Goal: Task Accomplishment & Management: Manage account settings

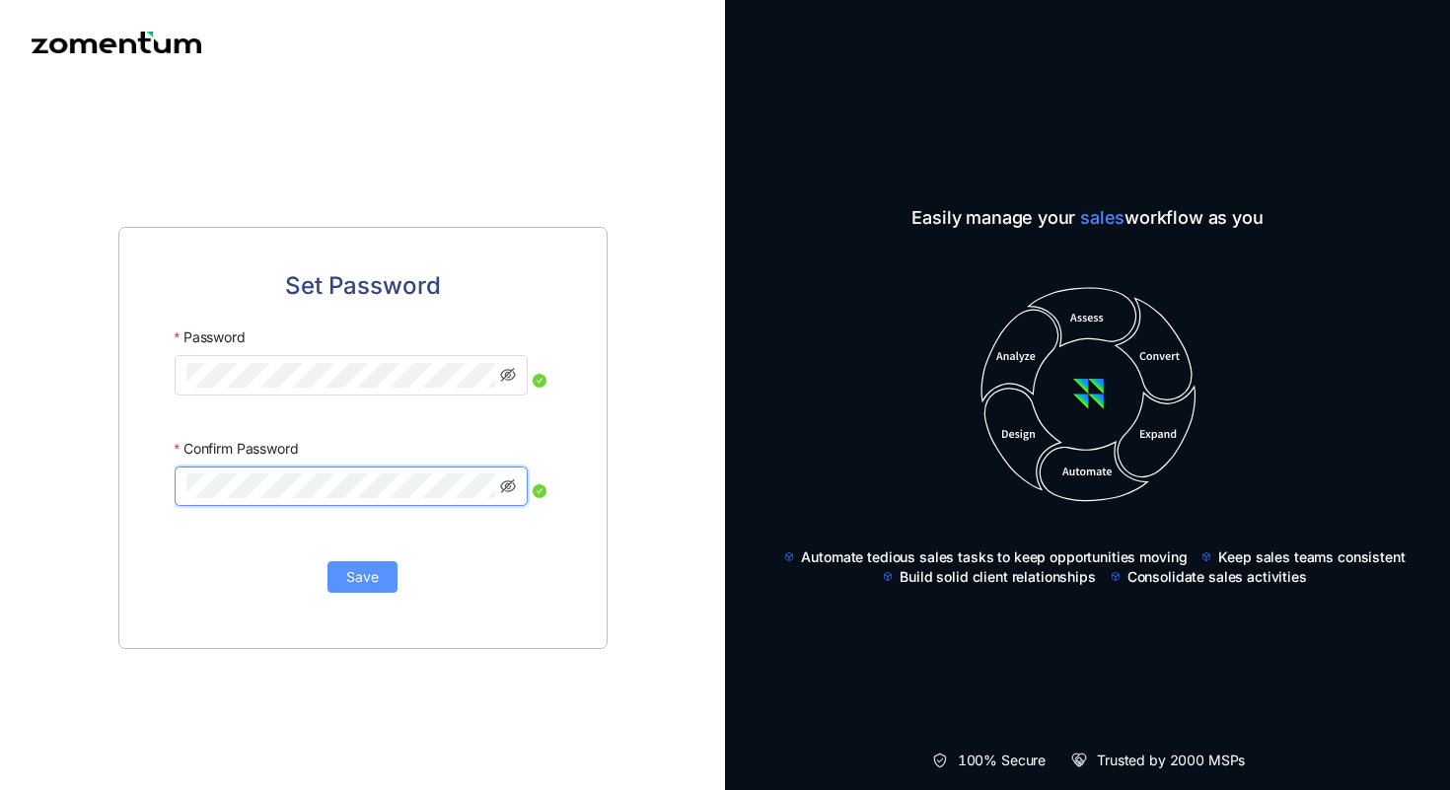
click at [356, 587] on span "Save" at bounding box center [362, 577] width 33 height 22
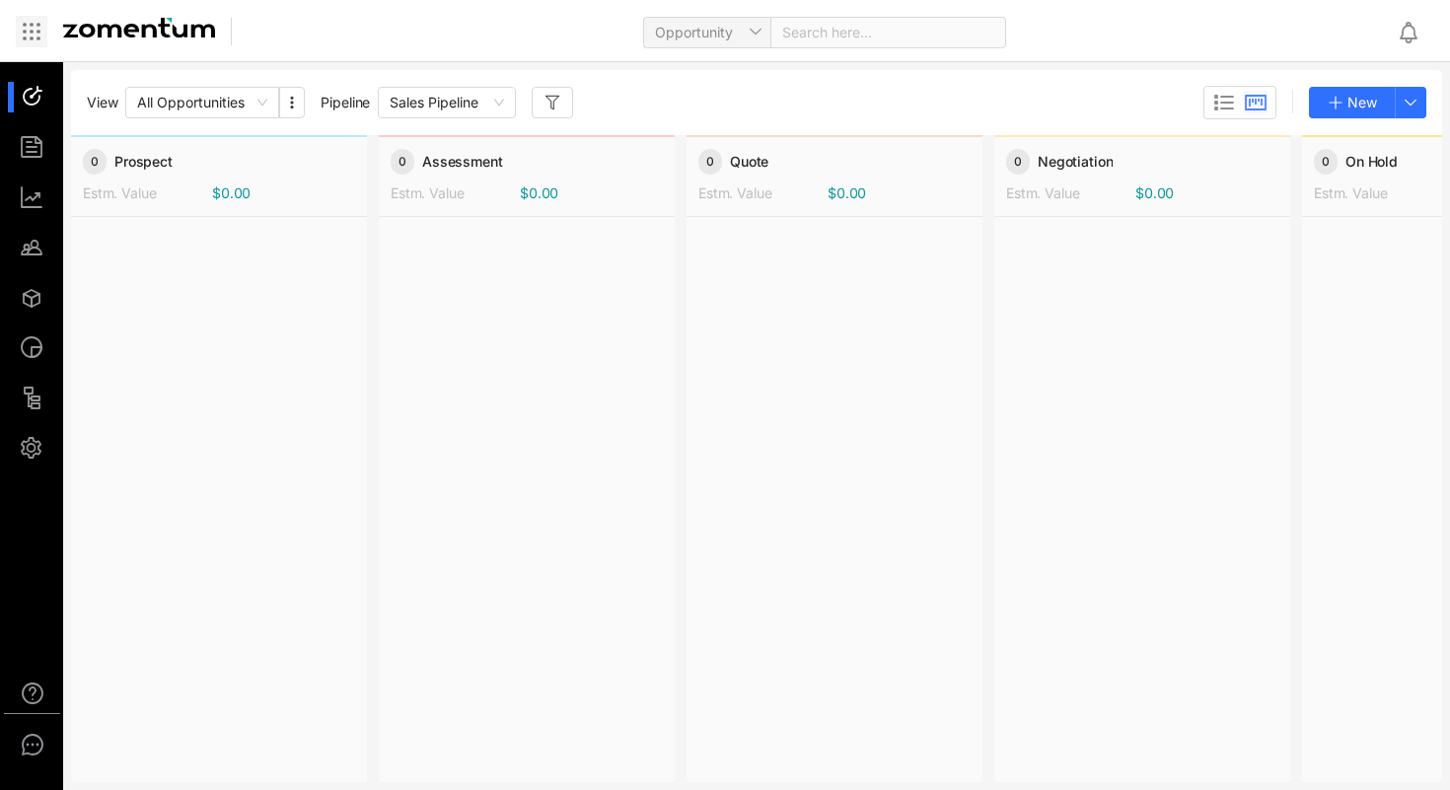
click at [24, 43] on div at bounding box center [32, 32] width 32 height 32
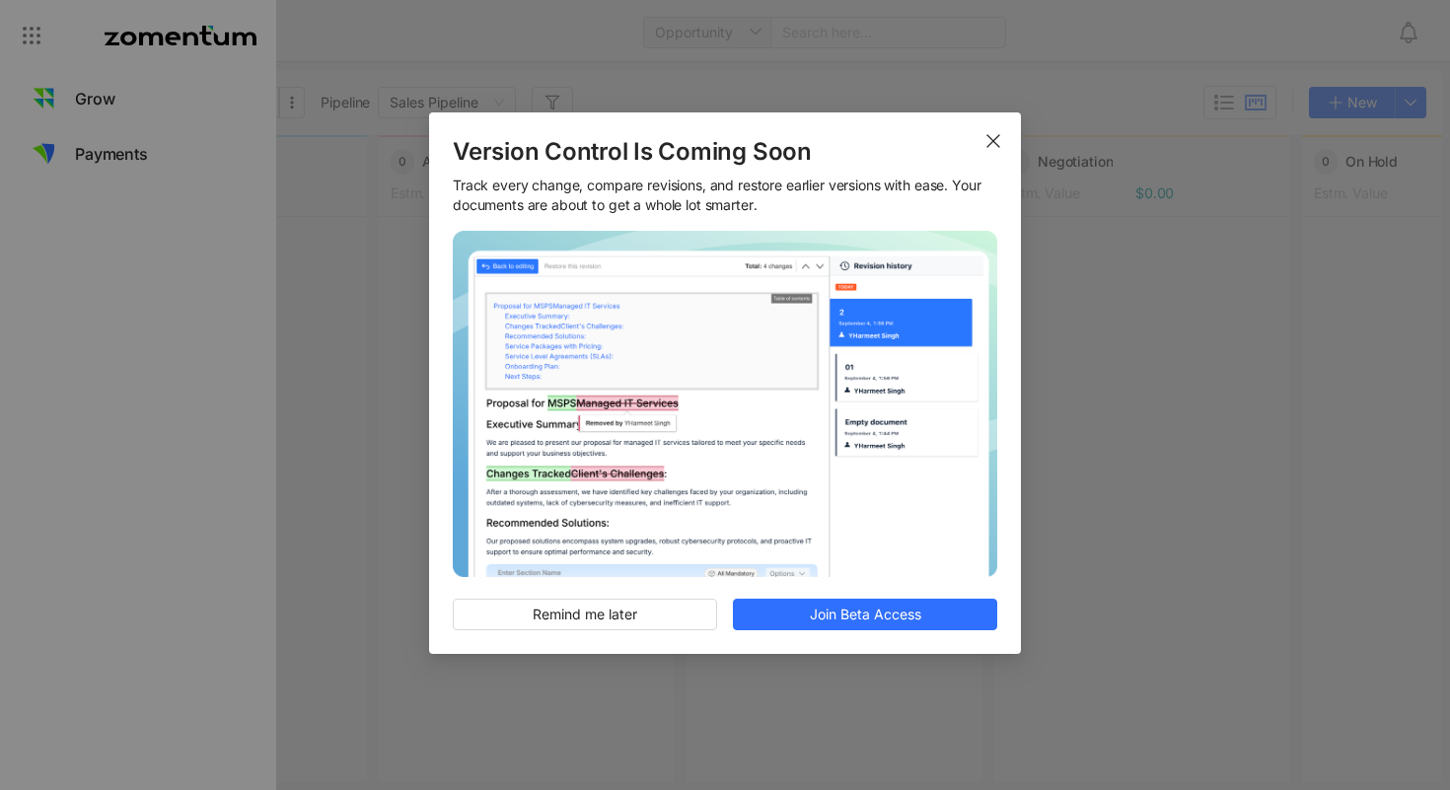
click at [990, 146] on icon "Close" at bounding box center [993, 141] width 16 height 16
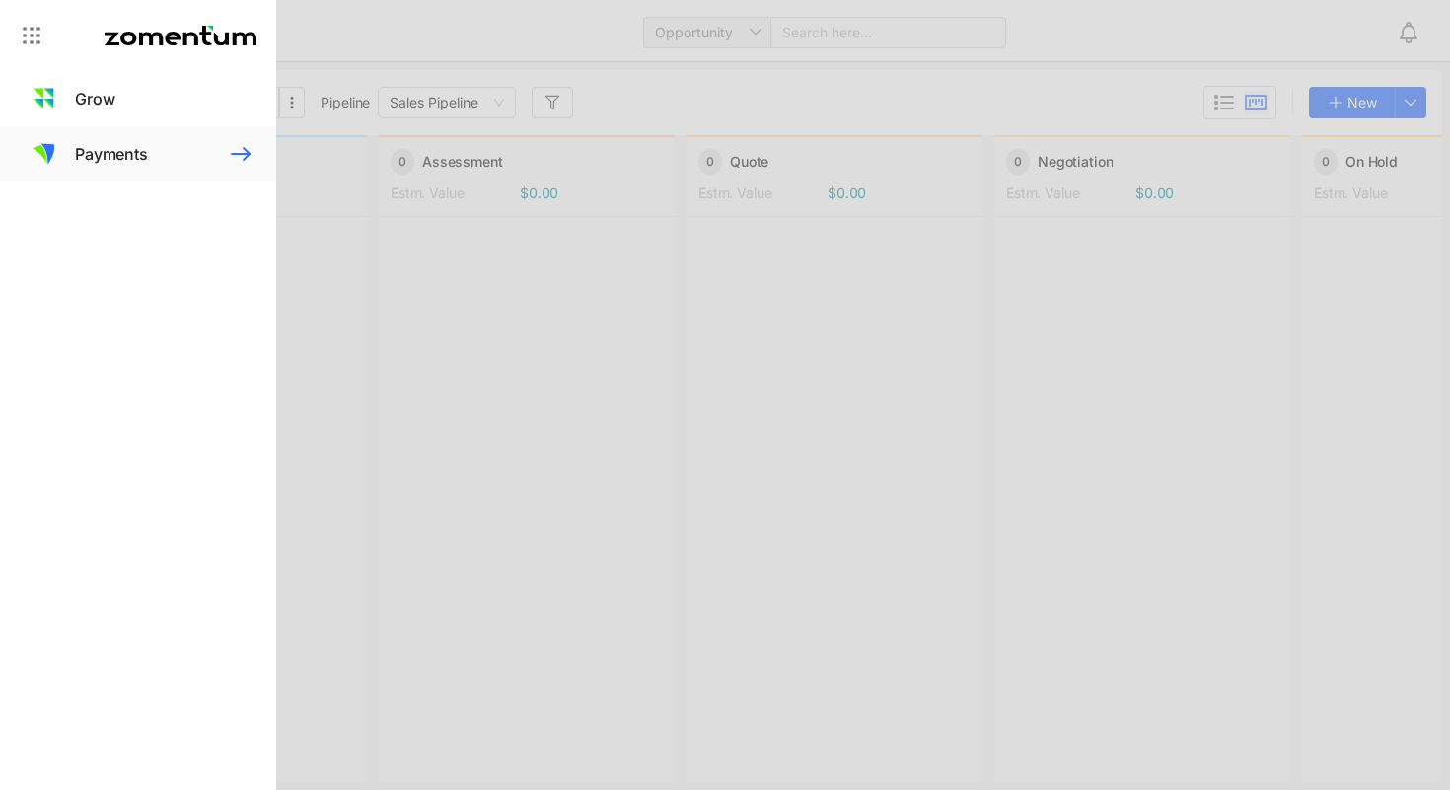
click at [137, 153] on span "Payments" at bounding box center [111, 154] width 73 height 24
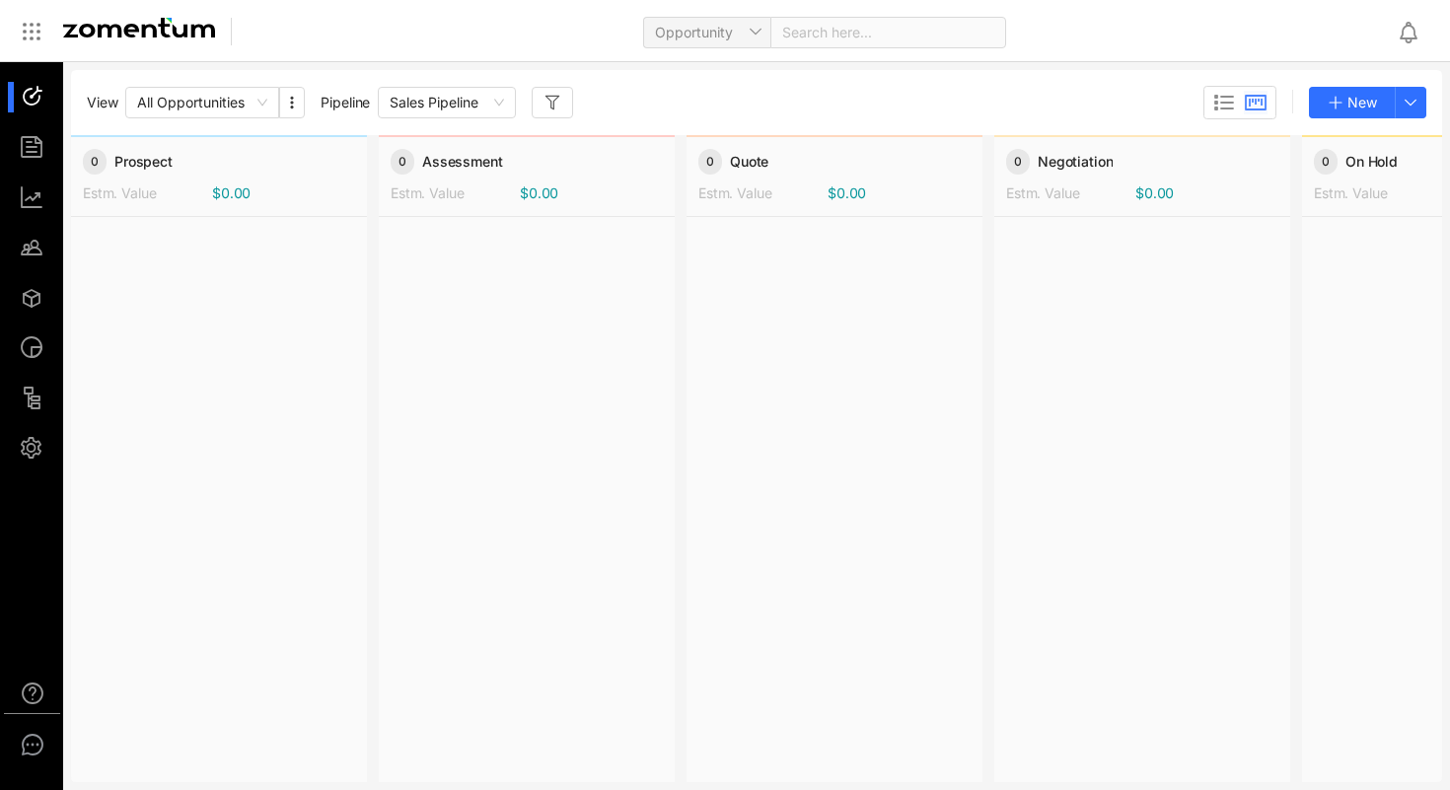
click at [31, 129] on ul at bounding box center [32, 272] width 64 height 420
click at [29, 152] on div at bounding box center [41, 147] width 42 height 31
click at [40, 99] on div at bounding box center [41, 97] width 42 height 31
click at [32, 41] on icon at bounding box center [32, 32] width 24 height 24
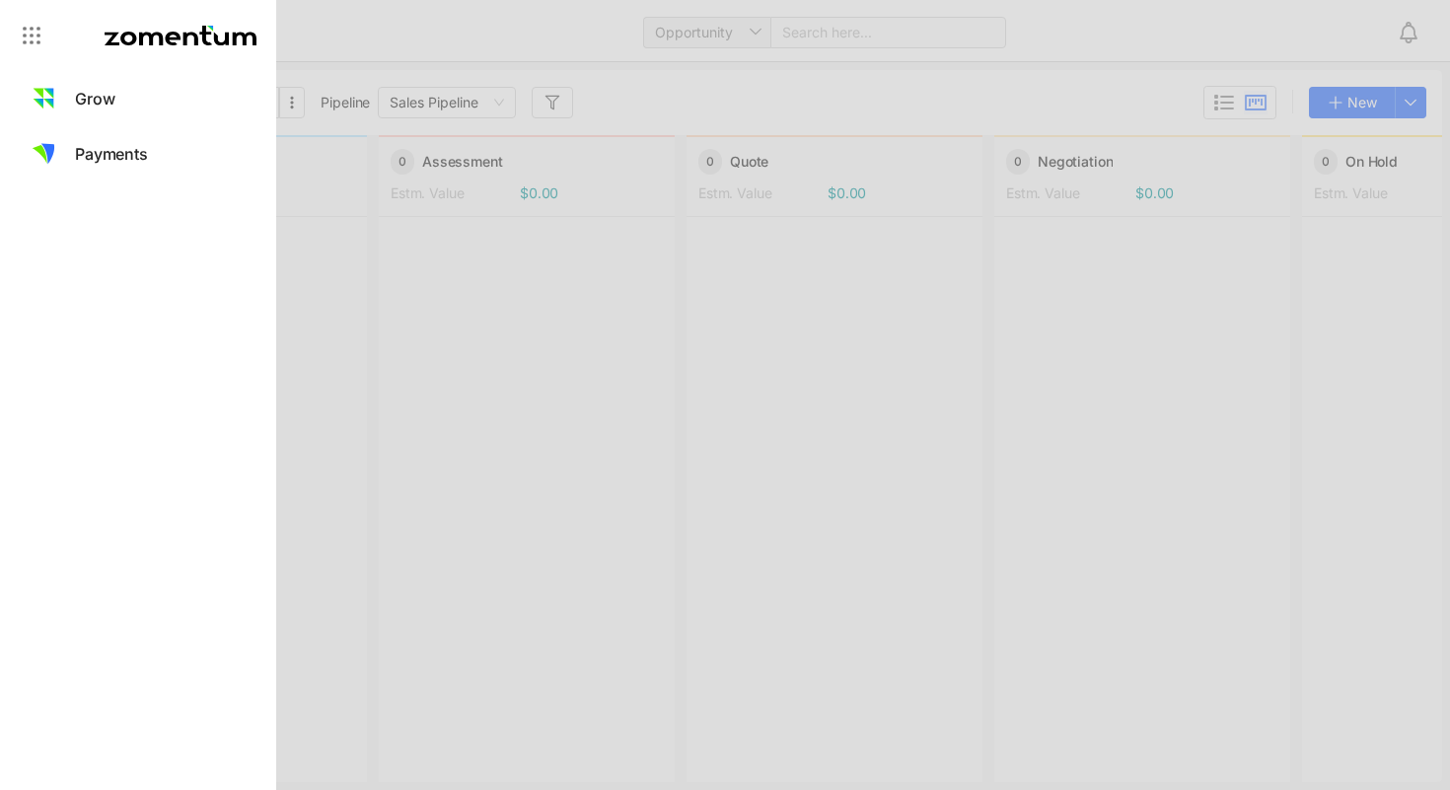
click at [562, 107] on div at bounding box center [725, 395] width 1450 height 790
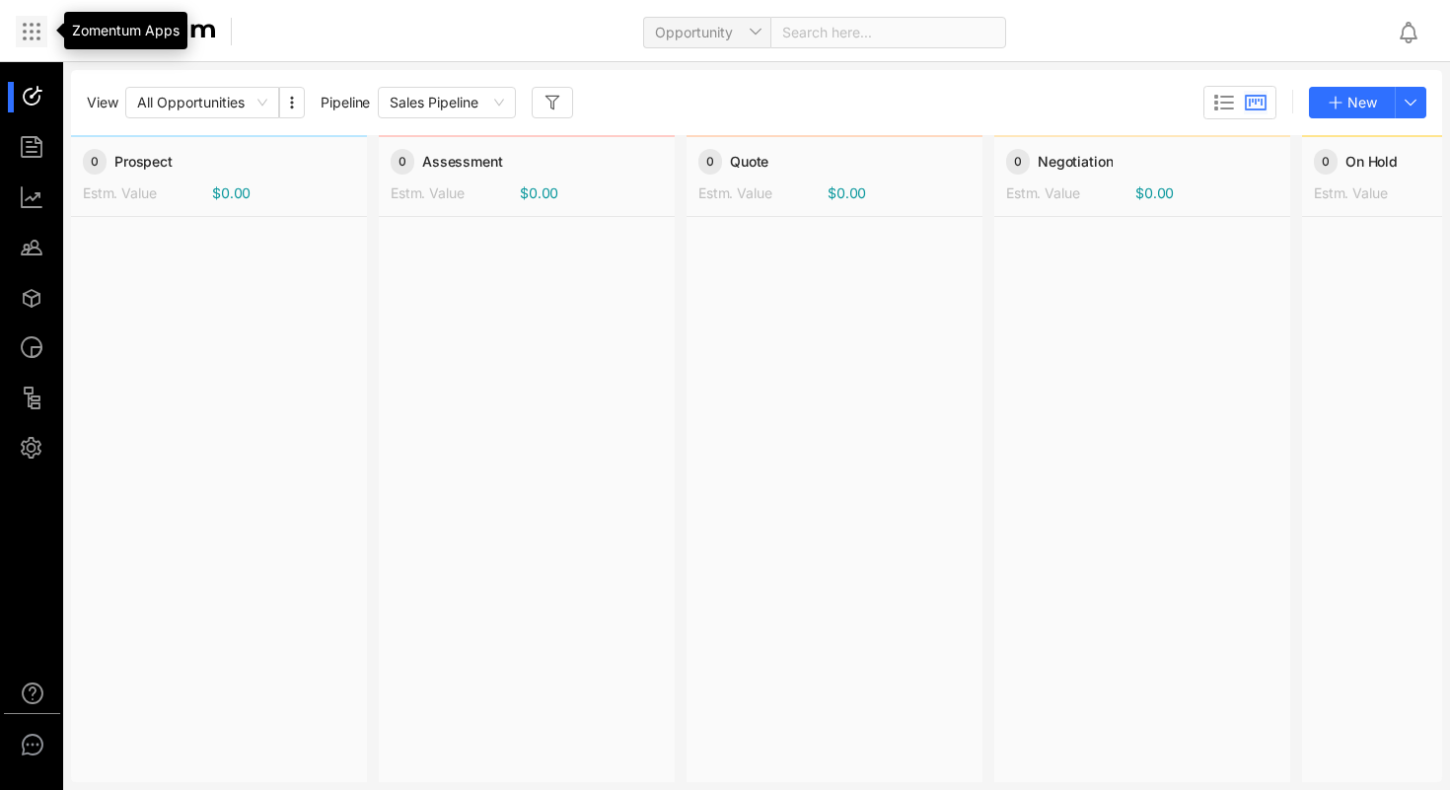
click at [29, 36] on icon at bounding box center [32, 32] width 24 height 24
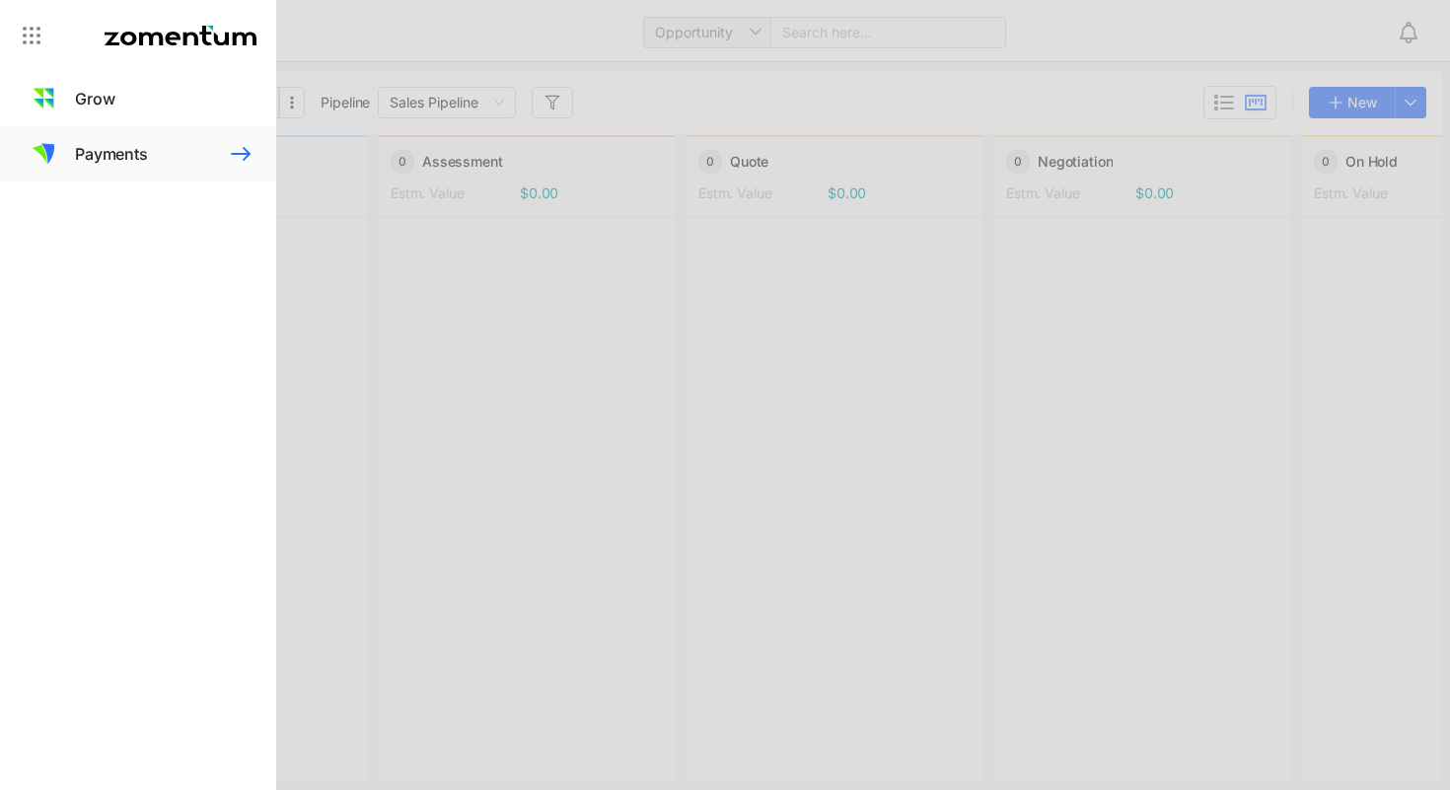
click at [111, 154] on span "Payments" at bounding box center [111, 154] width 73 height 24
